Goal: Task Accomplishment & Management: Use online tool/utility

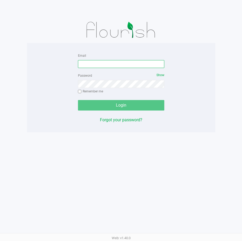
click at [111, 63] on input "Email" at bounding box center [121, 64] width 86 height 8
type input "[EMAIL_ADDRESS][DOMAIN_NAME]"
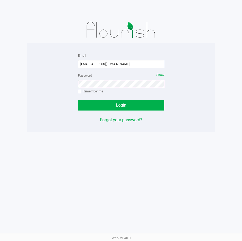
click at [78, 100] on button "Login" at bounding box center [121, 105] width 86 height 10
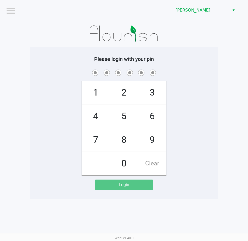
click at [176, 80] on div "1 4 7 2 5 8 0 3 6 9 Clear" at bounding box center [124, 121] width 189 height 107
click at [193, 111] on div "1 4 7 2 5 8 0 3 6 9 Clear" at bounding box center [124, 121] width 189 height 107
checkbox input "true"
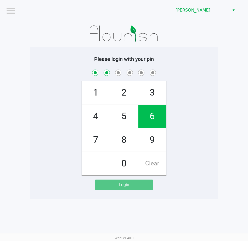
checkbox input "true"
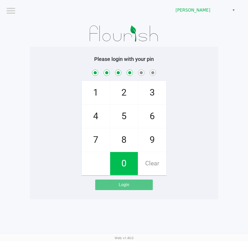
checkbox input "true"
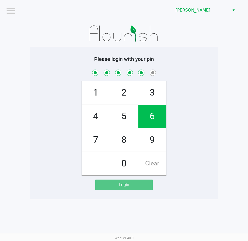
checkbox input "true"
